Goal: Task Accomplishment & Management: Manage account settings

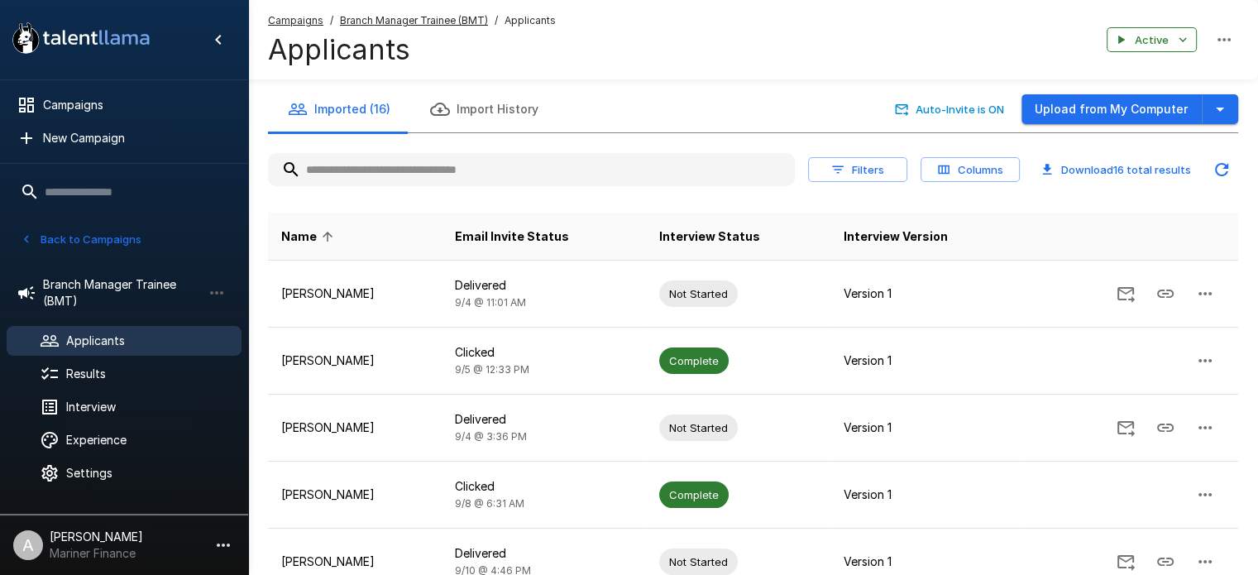
click at [1136, 102] on button "Upload from My Computer" at bounding box center [1111, 109] width 180 height 31
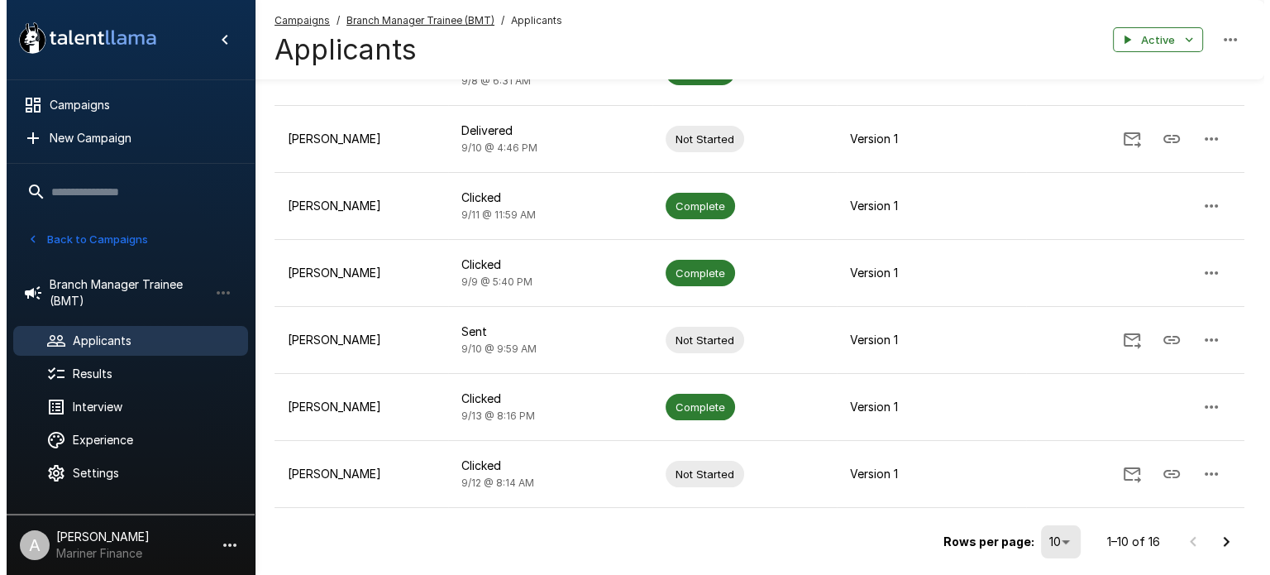
scroll to position [475, 0]
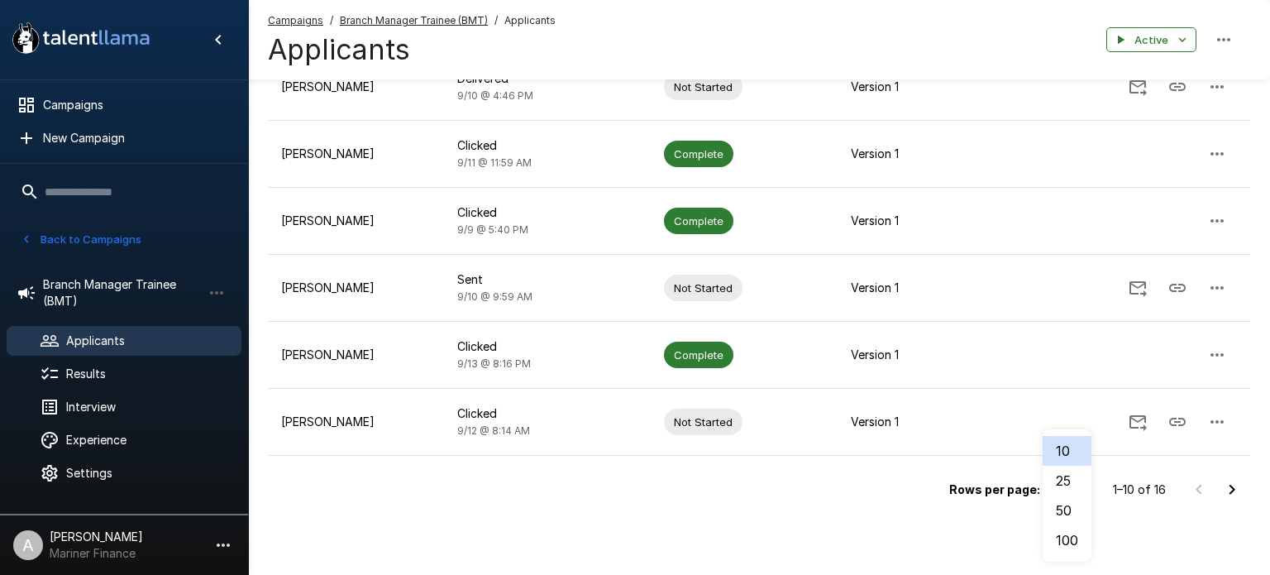
click at [1072, 518] on li "50" at bounding box center [1067, 510] width 49 height 30
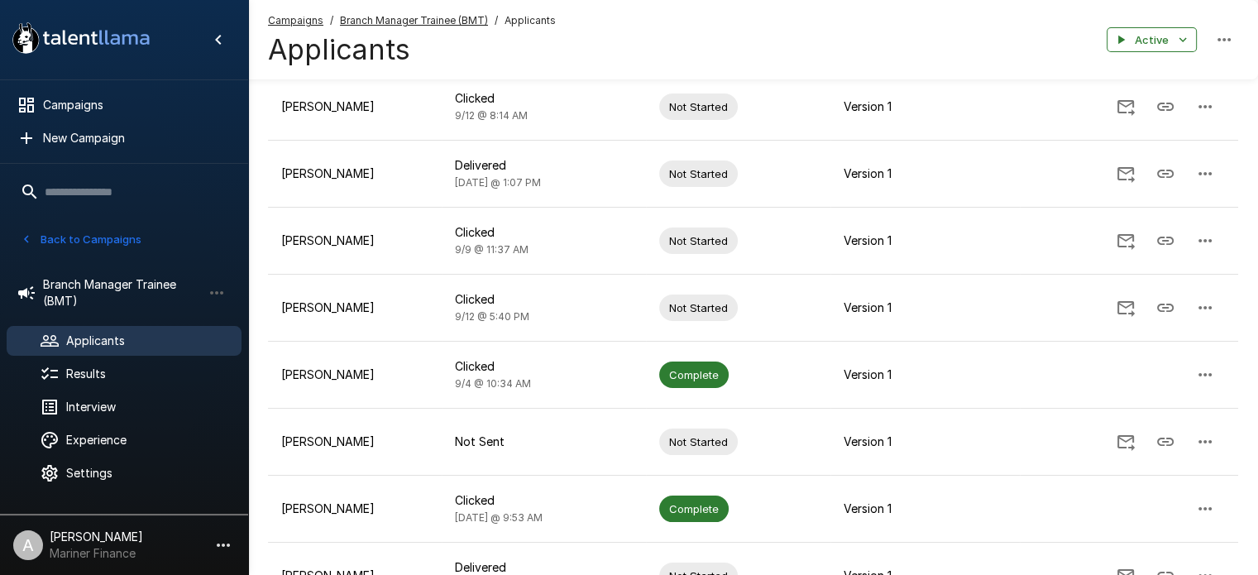
scroll to position [943, 0]
